Goal: Find specific page/section: Find specific page/section

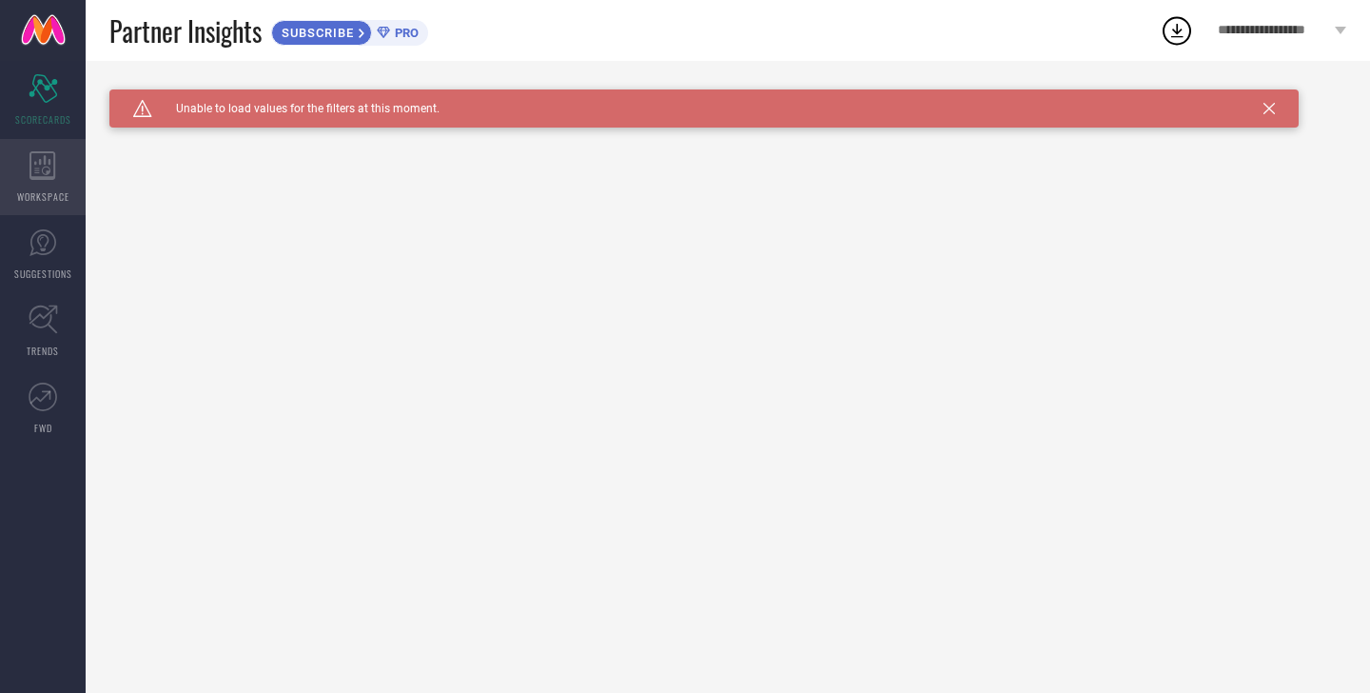
click at [59, 173] on div "WORKSPACE" at bounding box center [43, 177] width 86 height 76
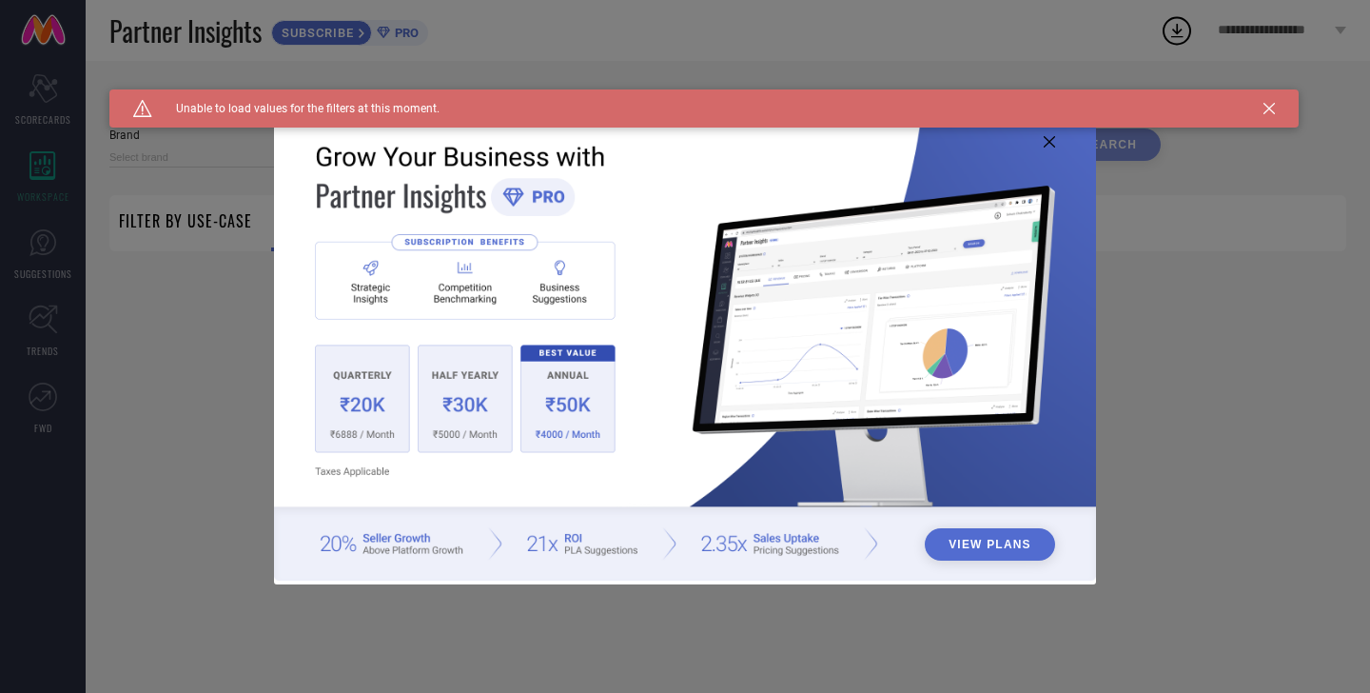
type input "1 STOP FASHION"
type input "All"
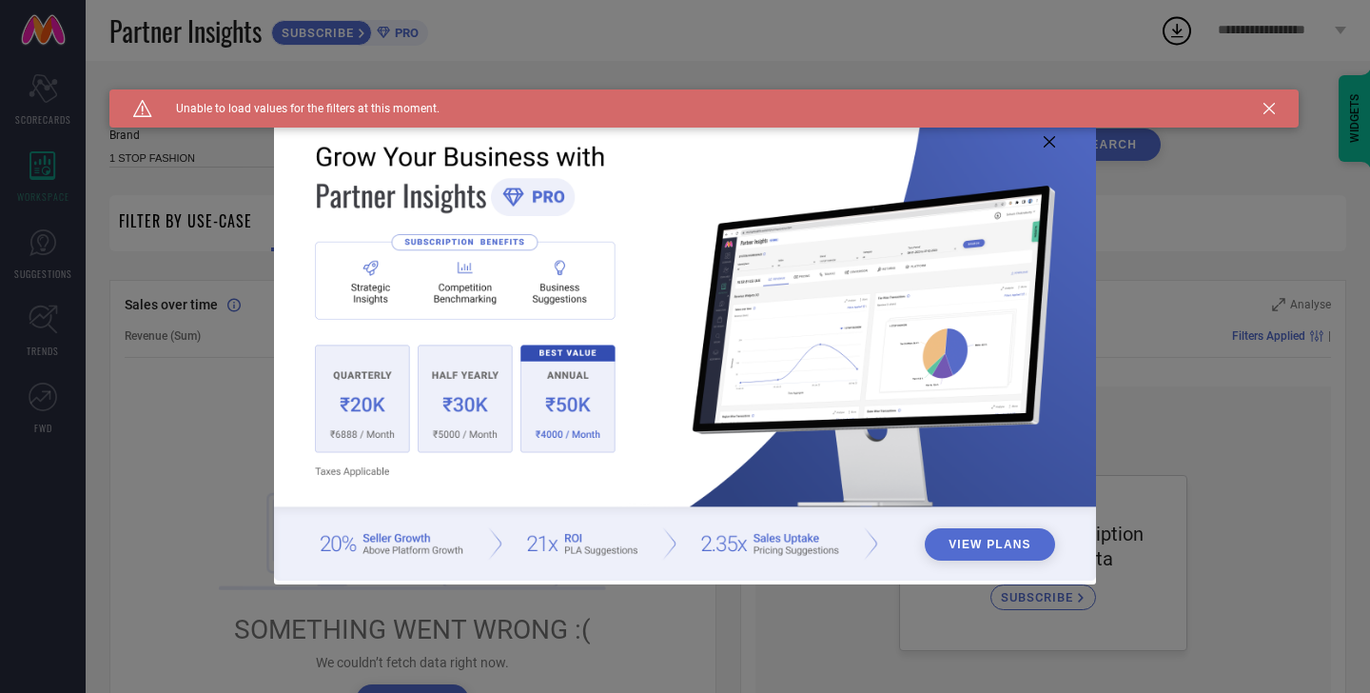
click at [1048, 144] on icon at bounding box center [1049, 141] width 11 height 11
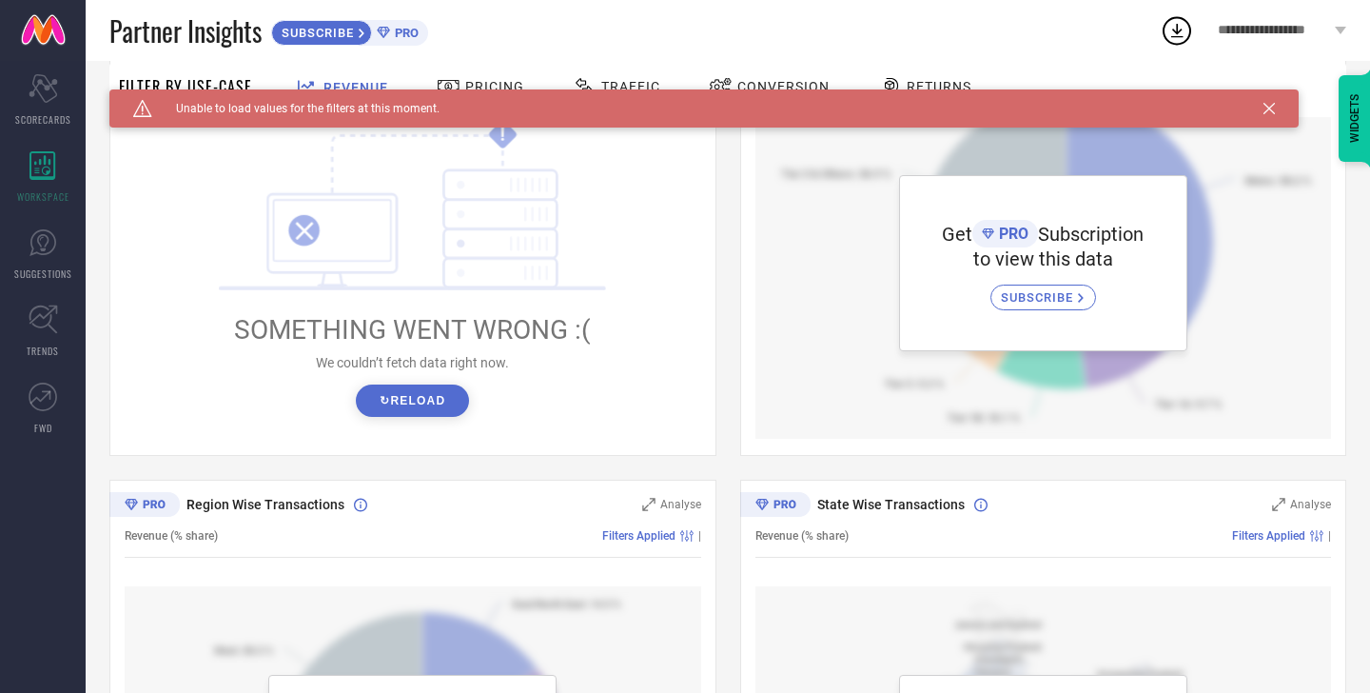
scroll to position [426, 0]
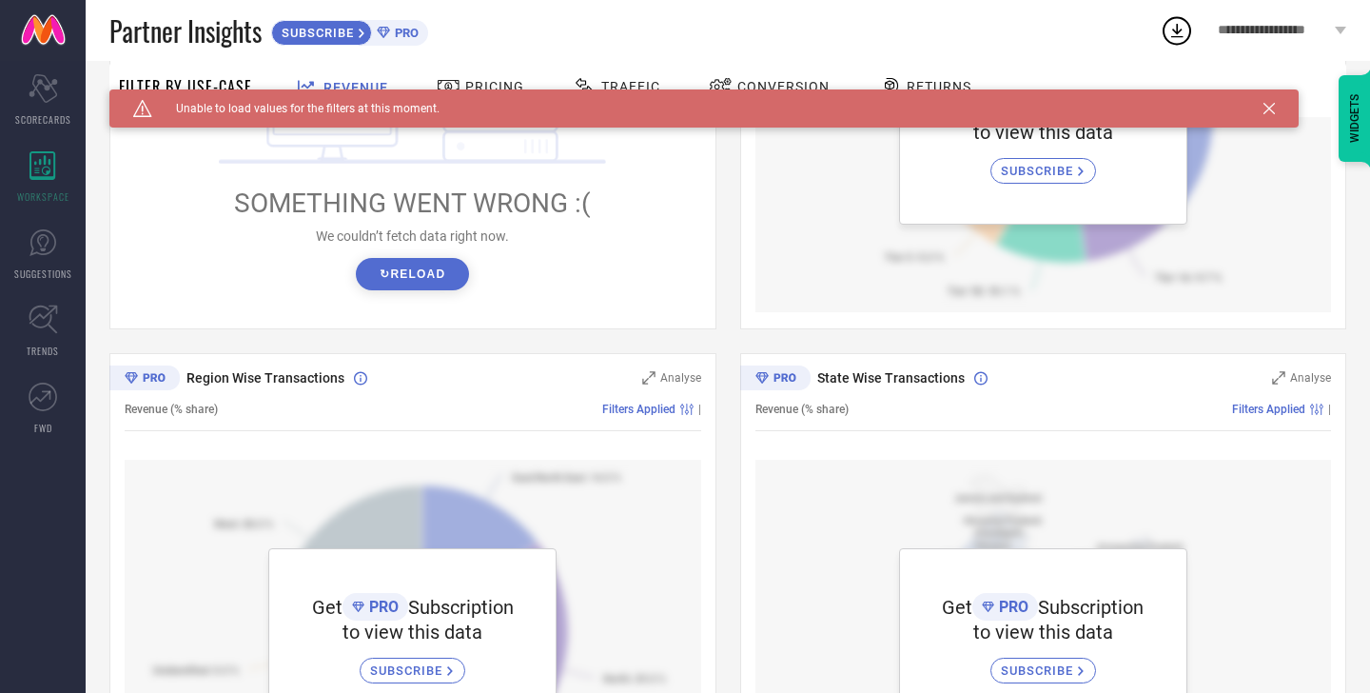
click at [420, 274] on button "↻ Reload" at bounding box center [412, 274] width 113 height 32
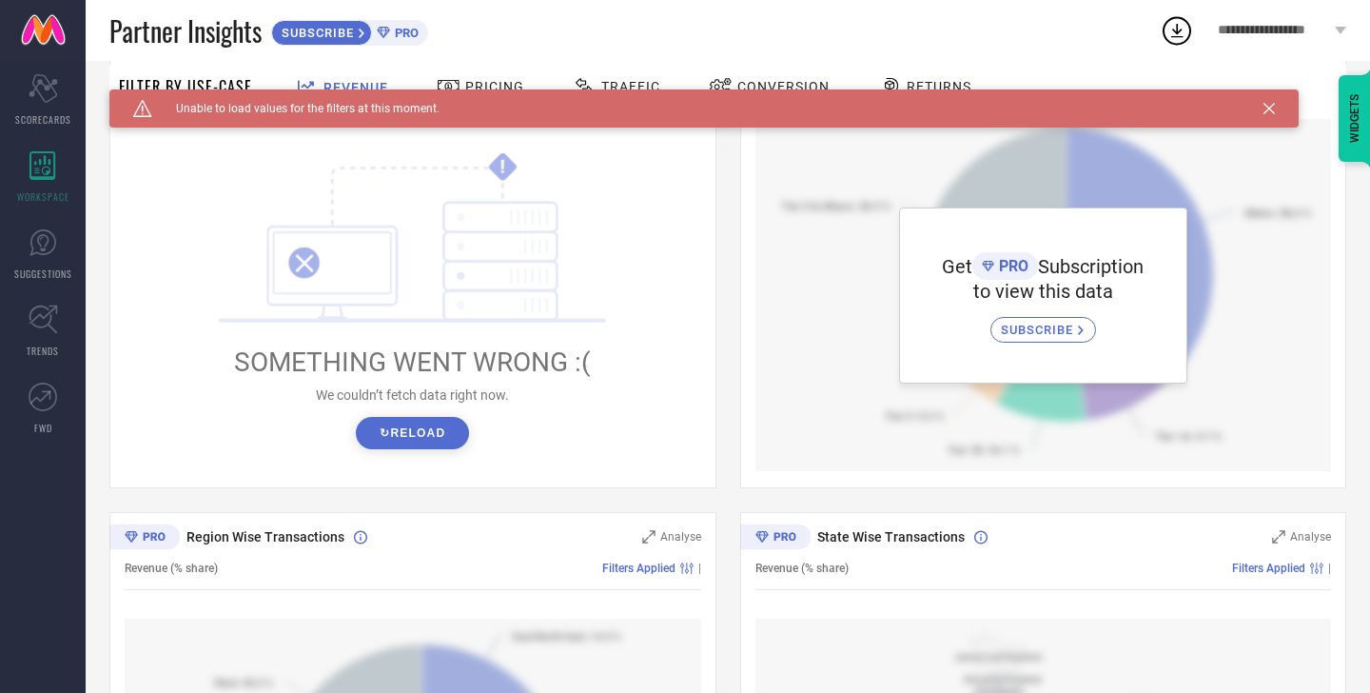
scroll to position [263, 0]
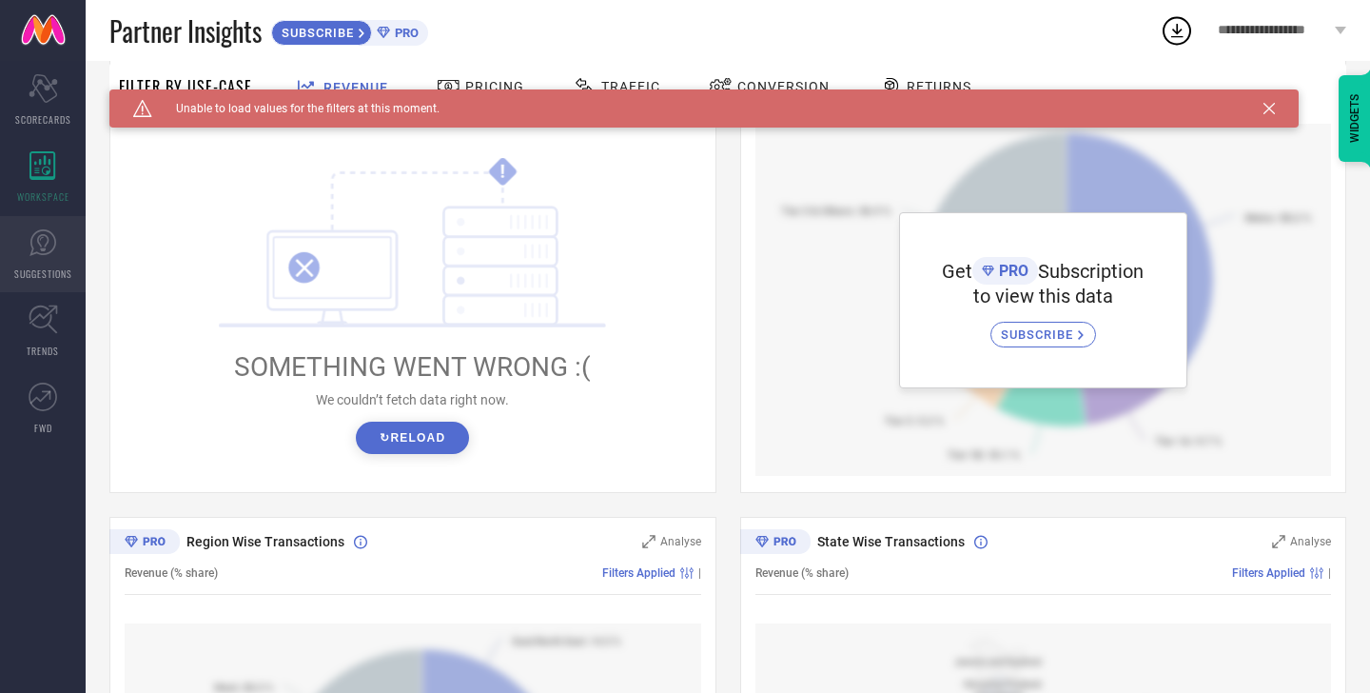
click at [45, 257] on link "SUGGESTIONS" at bounding box center [43, 254] width 86 height 76
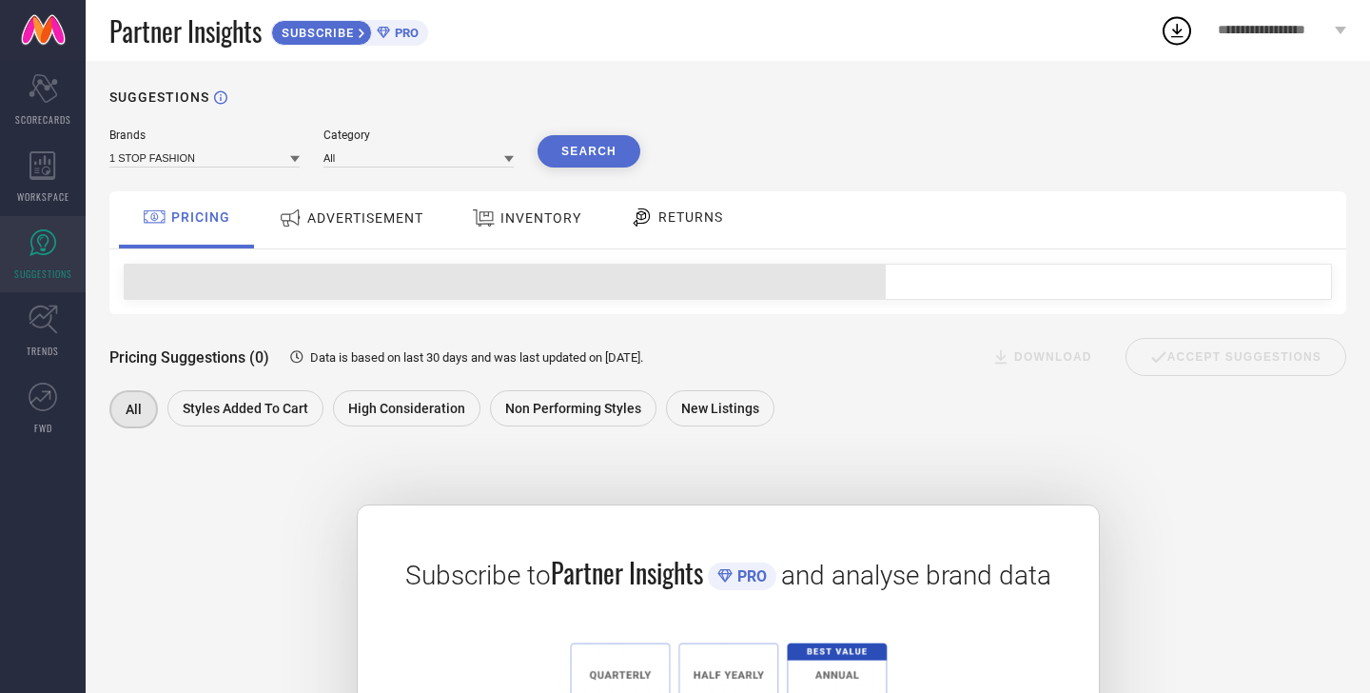
click at [67, 285] on link "SUGGESTIONS" at bounding box center [43, 254] width 86 height 76
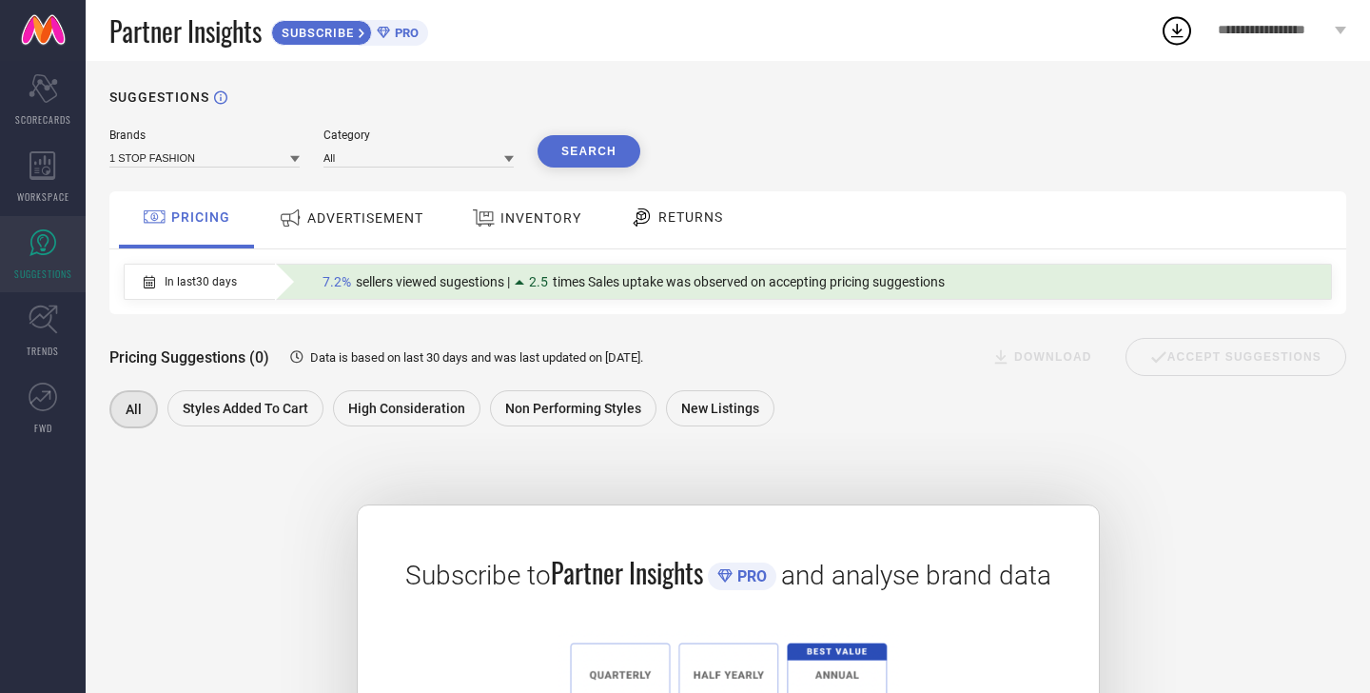
click at [347, 233] on div "ADVERTISEMENT" at bounding box center [351, 218] width 154 height 34
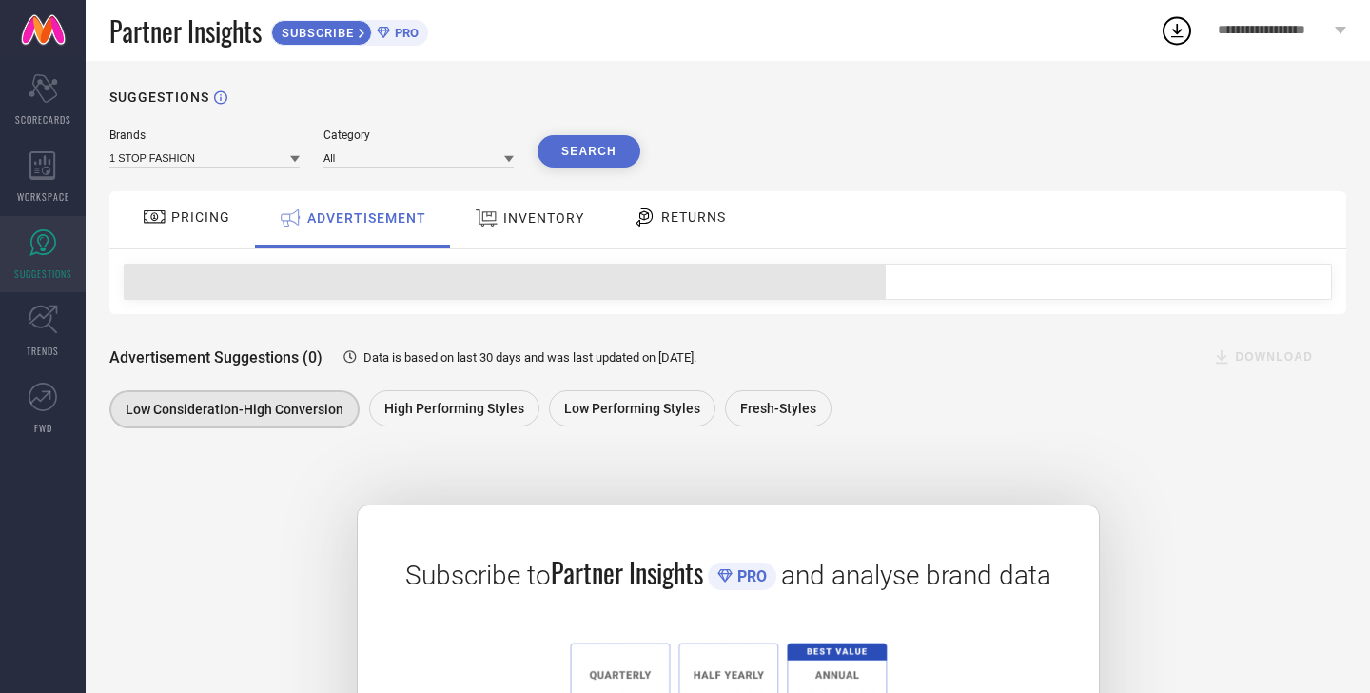
click at [484, 228] on icon at bounding box center [487, 218] width 24 height 25
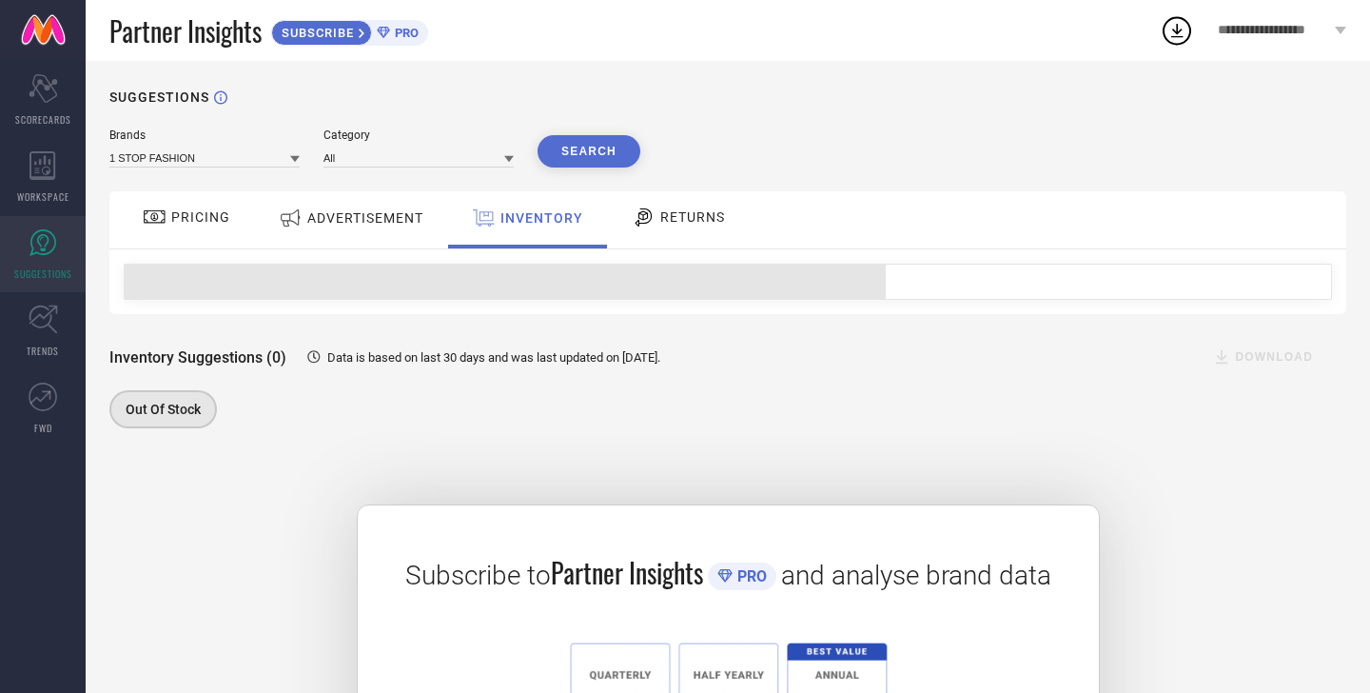
click at [652, 224] on icon at bounding box center [644, 217] width 24 height 23
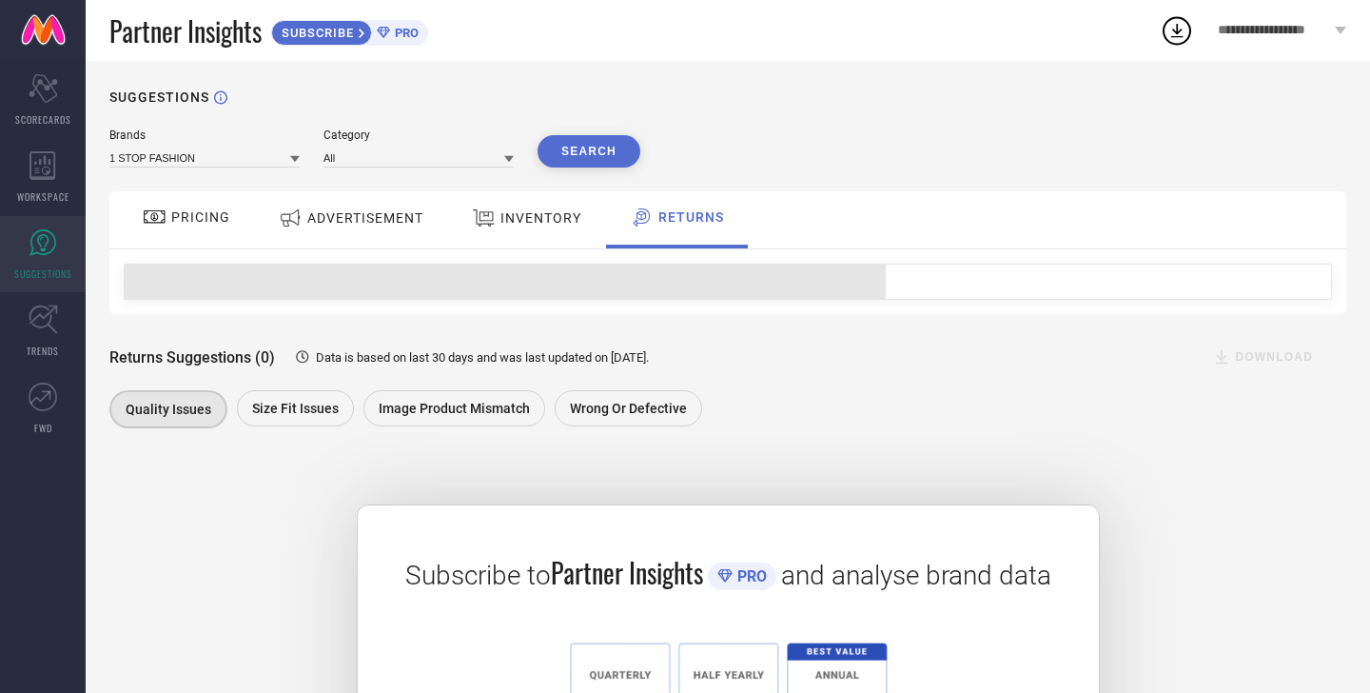
click at [204, 230] on div "PRICING" at bounding box center [186, 217] width 97 height 32
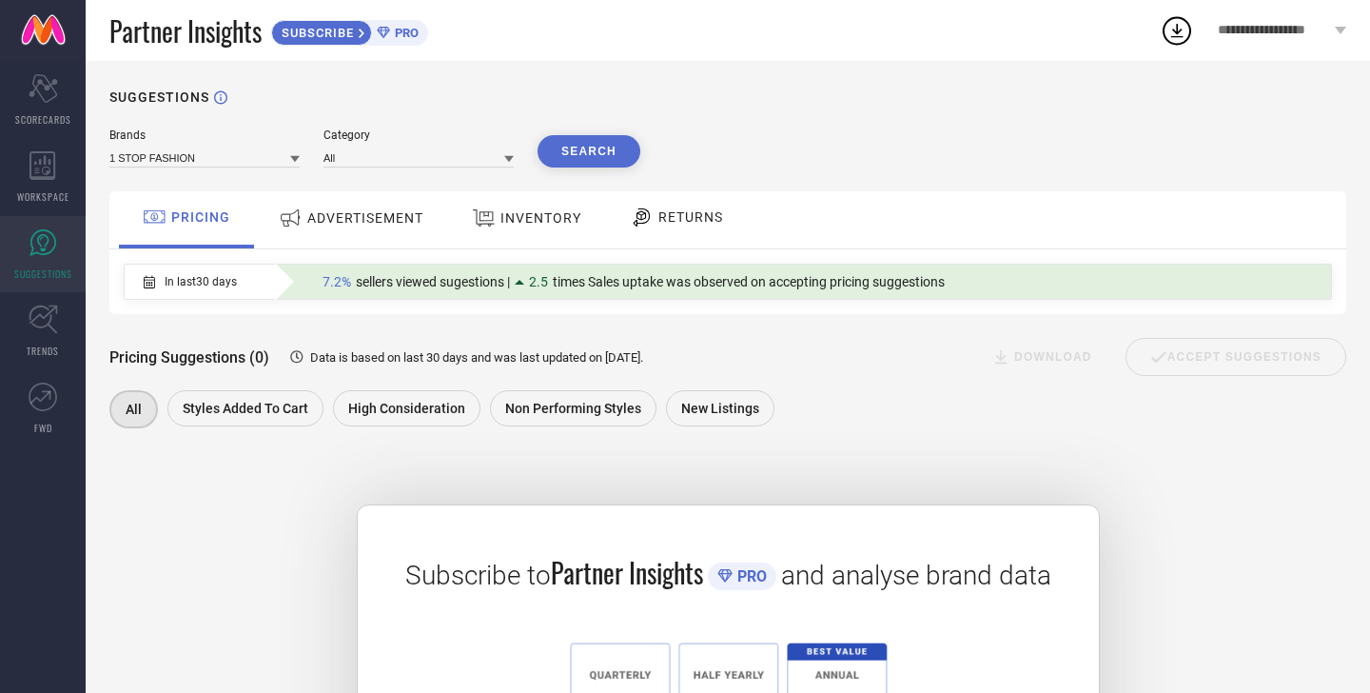
click at [318, 227] on div "ADVERTISEMENT" at bounding box center [351, 218] width 154 height 34
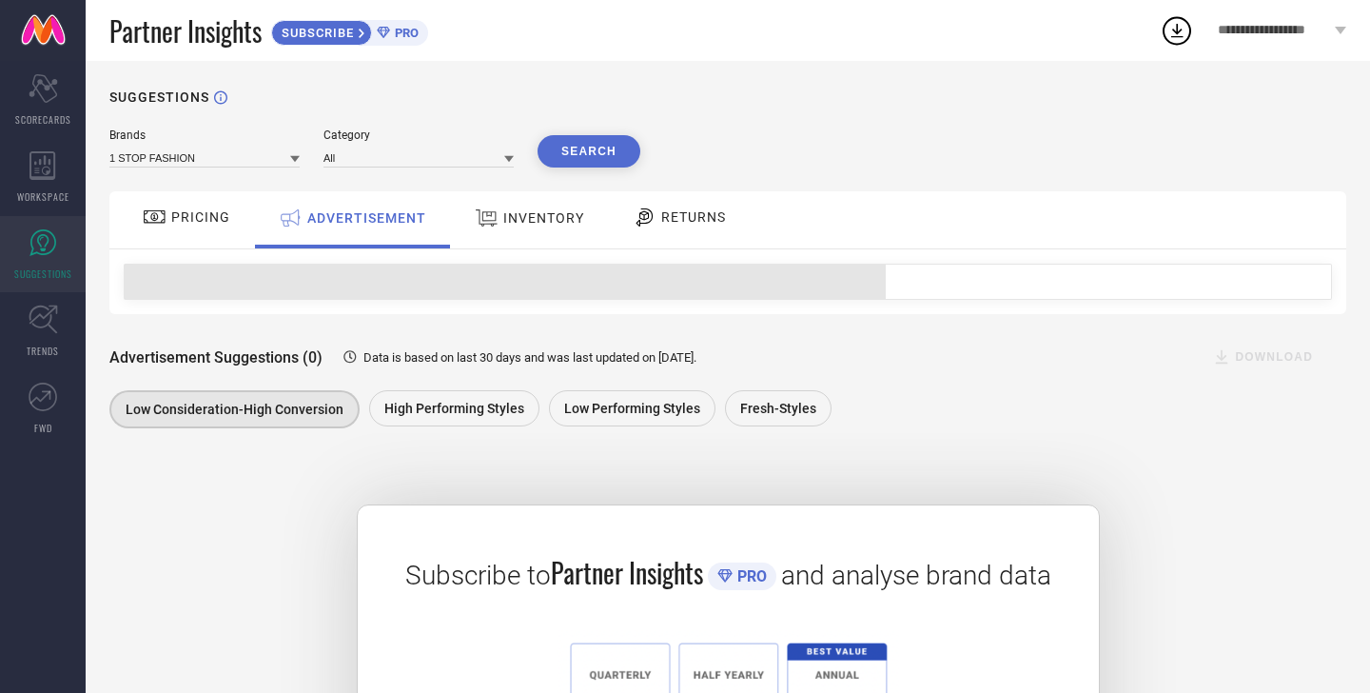
click at [199, 219] on span "PRICING" at bounding box center [200, 216] width 59 height 15
